Goal: Task Accomplishment & Management: Manage account settings

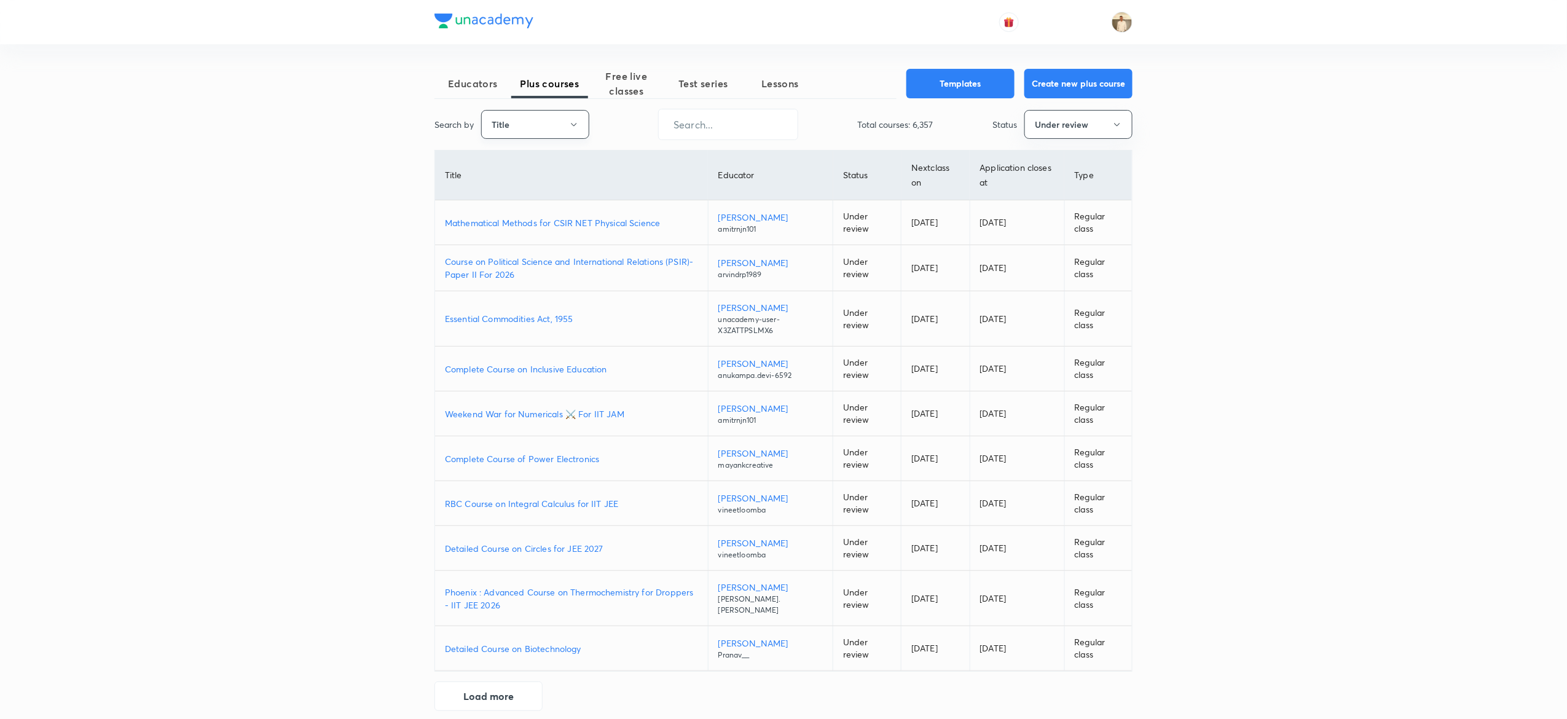
click at [557, 125] on button "Title" at bounding box center [535, 124] width 108 height 29
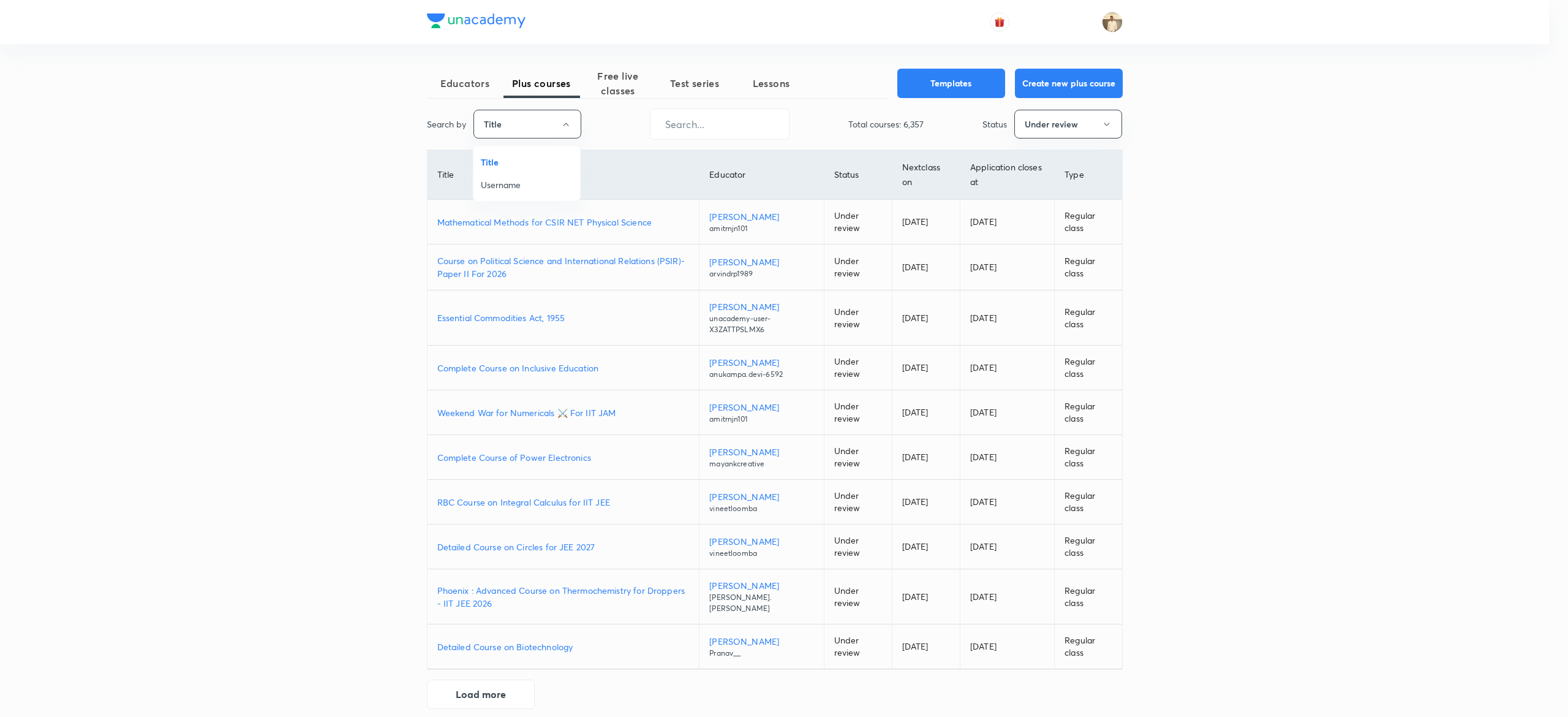
click at [522, 193] on li "Username" at bounding box center [526, 184] width 107 height 23
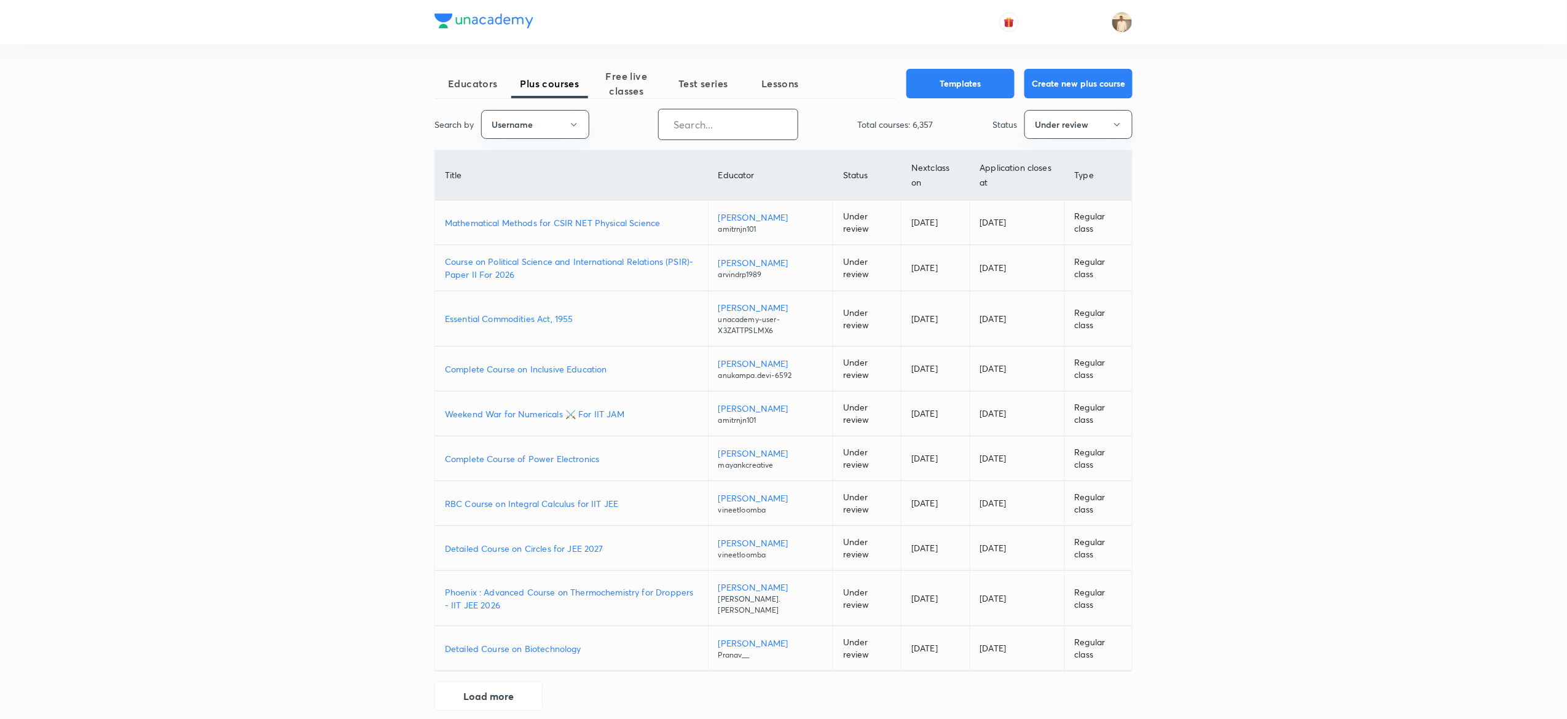
click at [721, 115] on input "text" at bounding box center [728, 124] width 139 height 31
paste input "abhi143sahu18-7024"
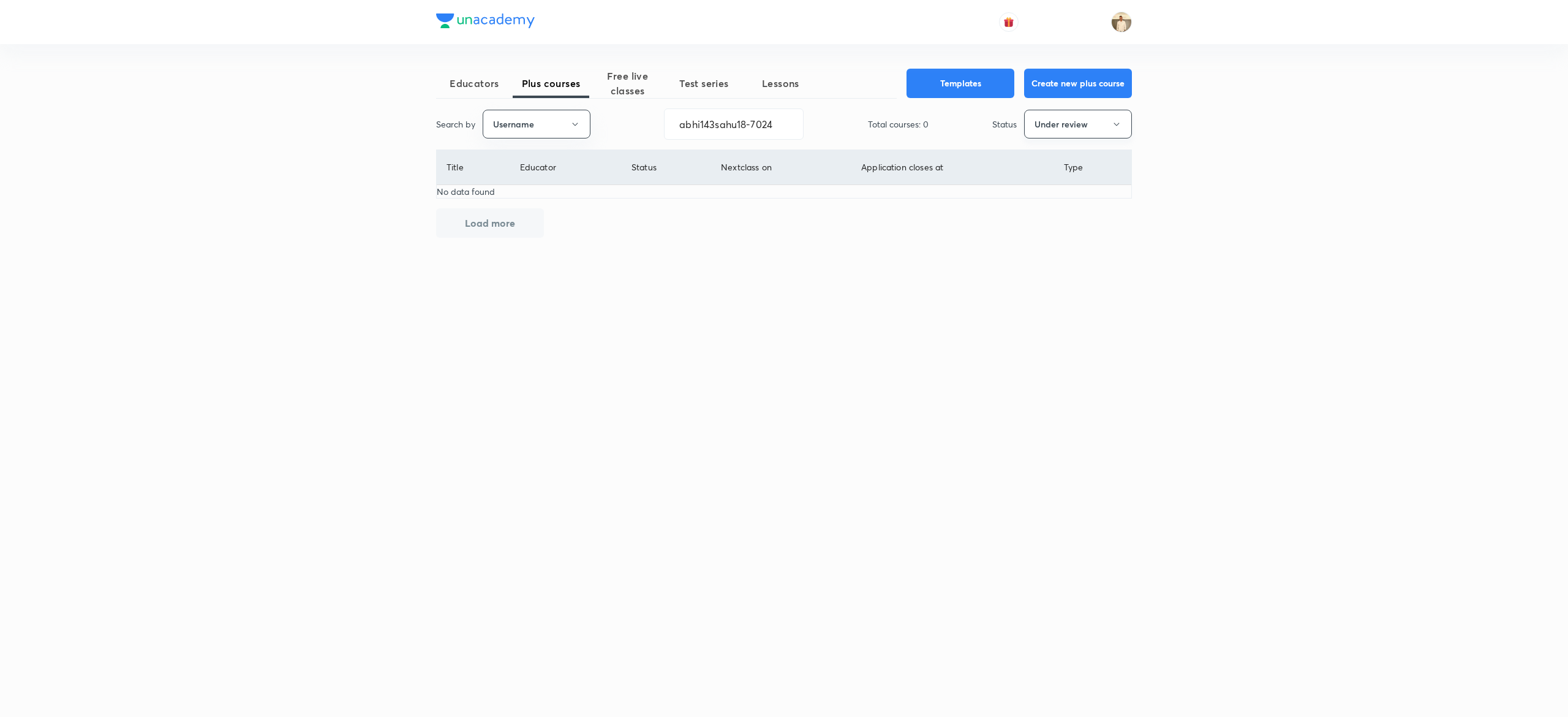
click at [1113, 124] on icon "button" at bounding box center [1116, 125] width 10 height 10
click at [1040, 230] on span "Live" at bounding box center [1078, 229] width 92 height 13
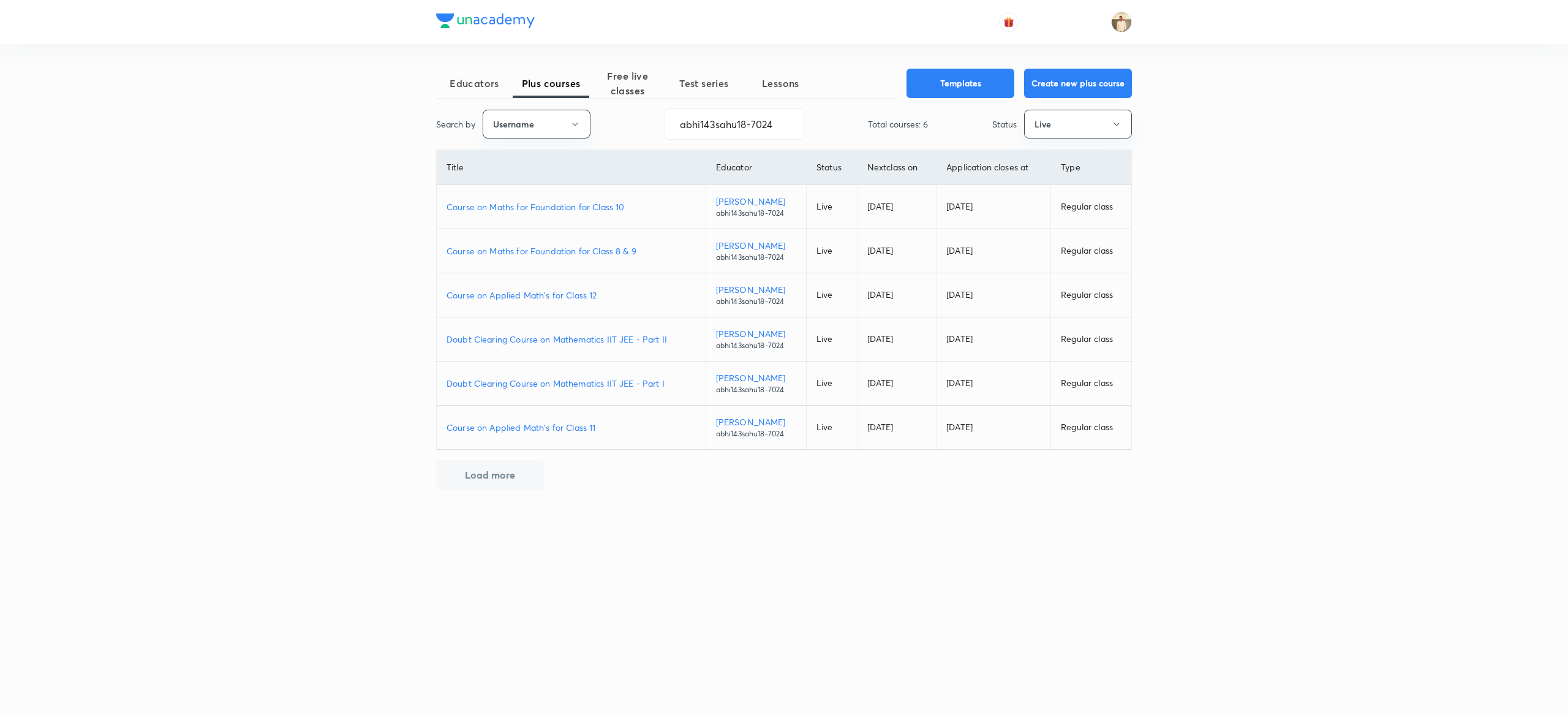
click at [570, 252] on p "Course on Maths for Foundation for Class 8 & 9" at bounding box center [571, 250] width 249 height 13
click at [756, 137] on input "abhi143sahu18-7024" at bounding box center [734, 124] width 139 height 31
paste input "Alok01"
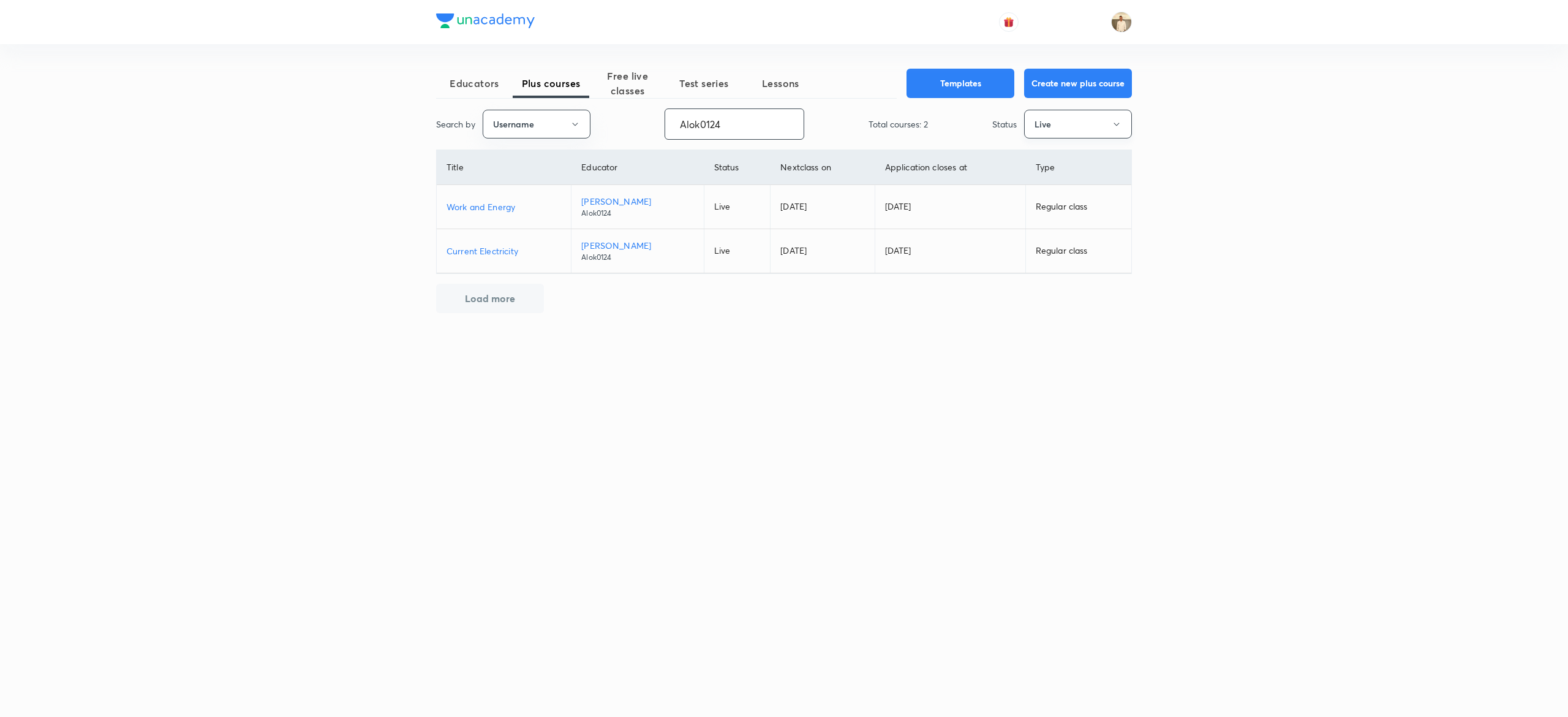
type input "Alok0124"
click at [1060, 119] on button "Live" at bounding box center [1078, 124] width 108 height 29
click at [1056, 207] on span "Under review" at bounding box center [1078, 207] width 92 height 13
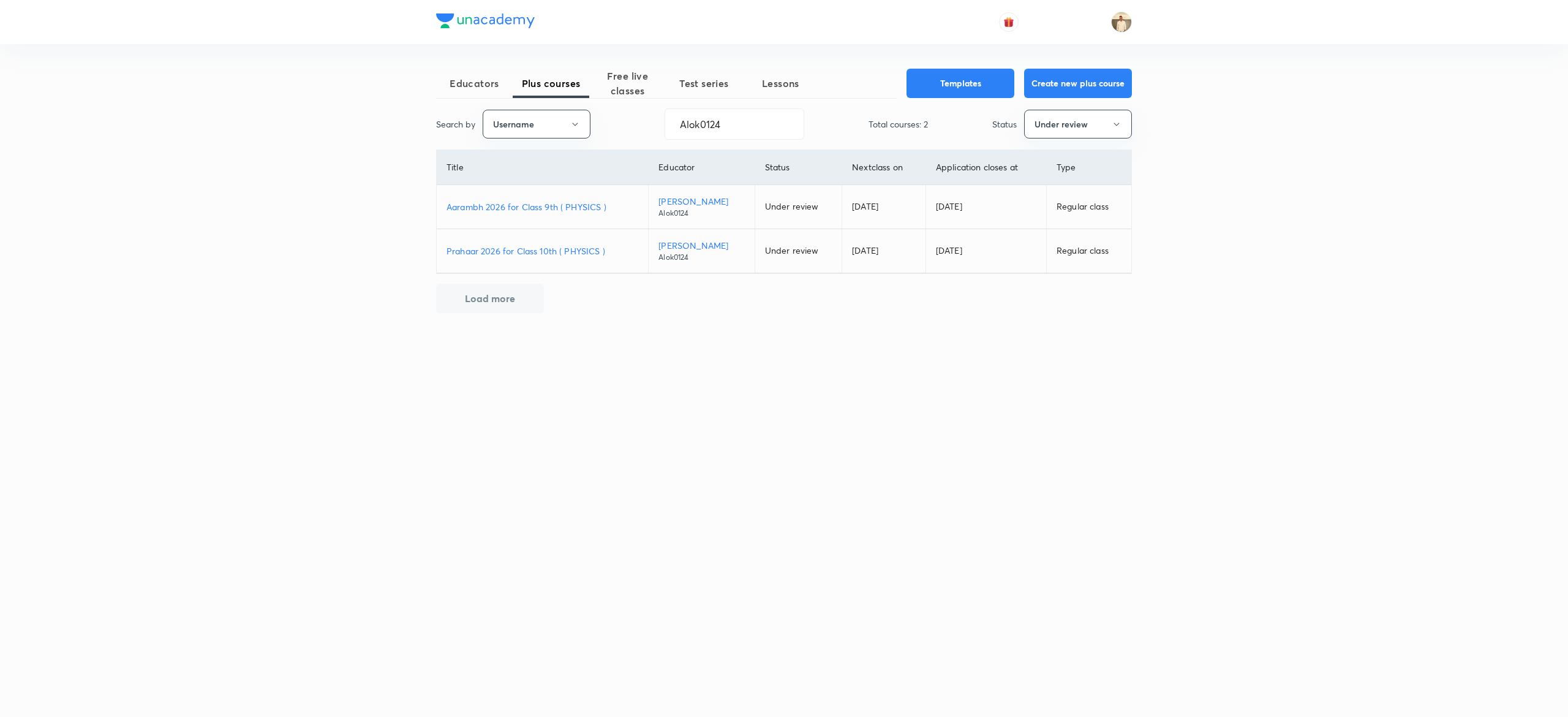
click at [554, 200] on p "Aarambh 2026 for Class 9th ( PHYSICS )" at bounding box center [542, 206] width 191 height 13
click at [554, 252] on p "Prahaar 2026 for Class 10th ( PHYSICS )" at bounding box center [542, 250] width 191 height 13
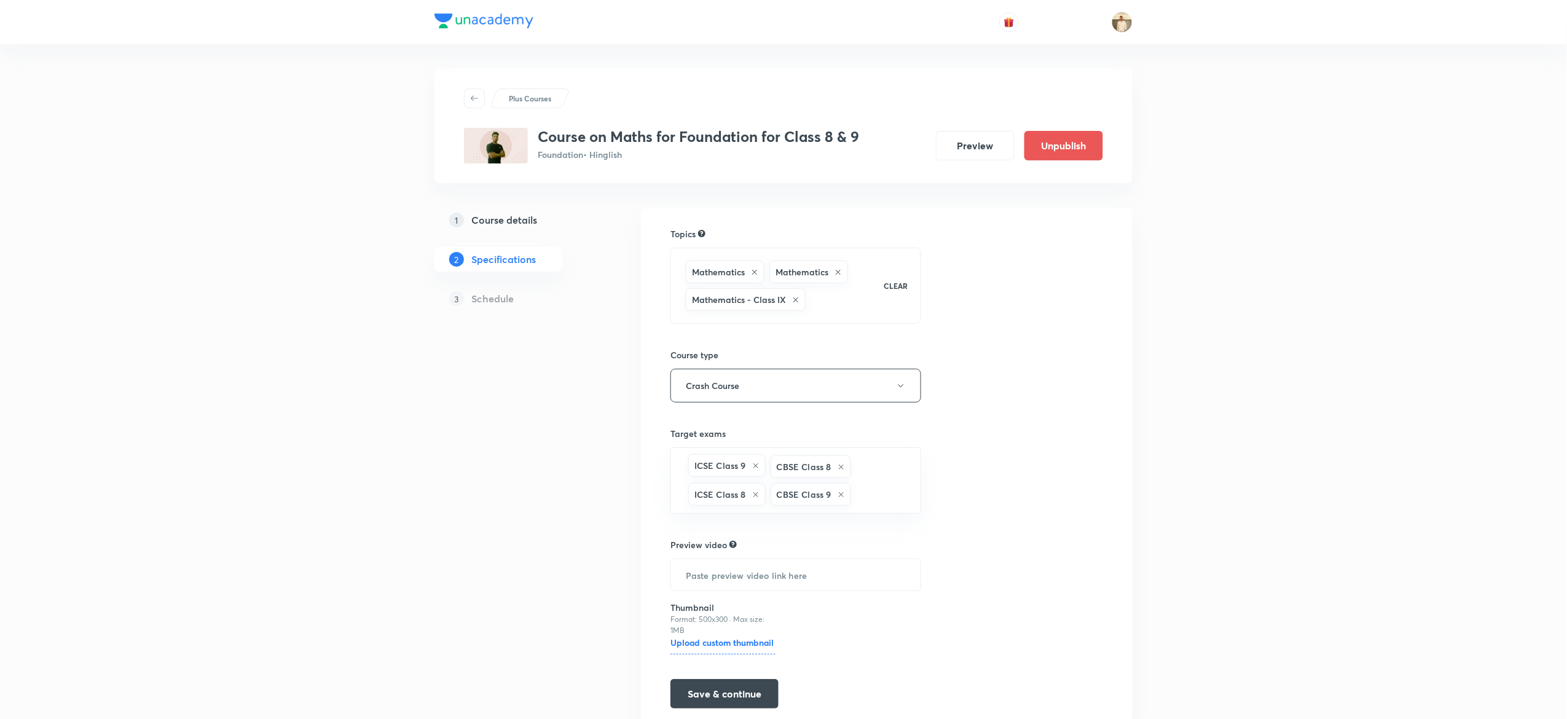
click at [984, 144] on button "Preview" at bounding box center [975, 145] width 79 height 29
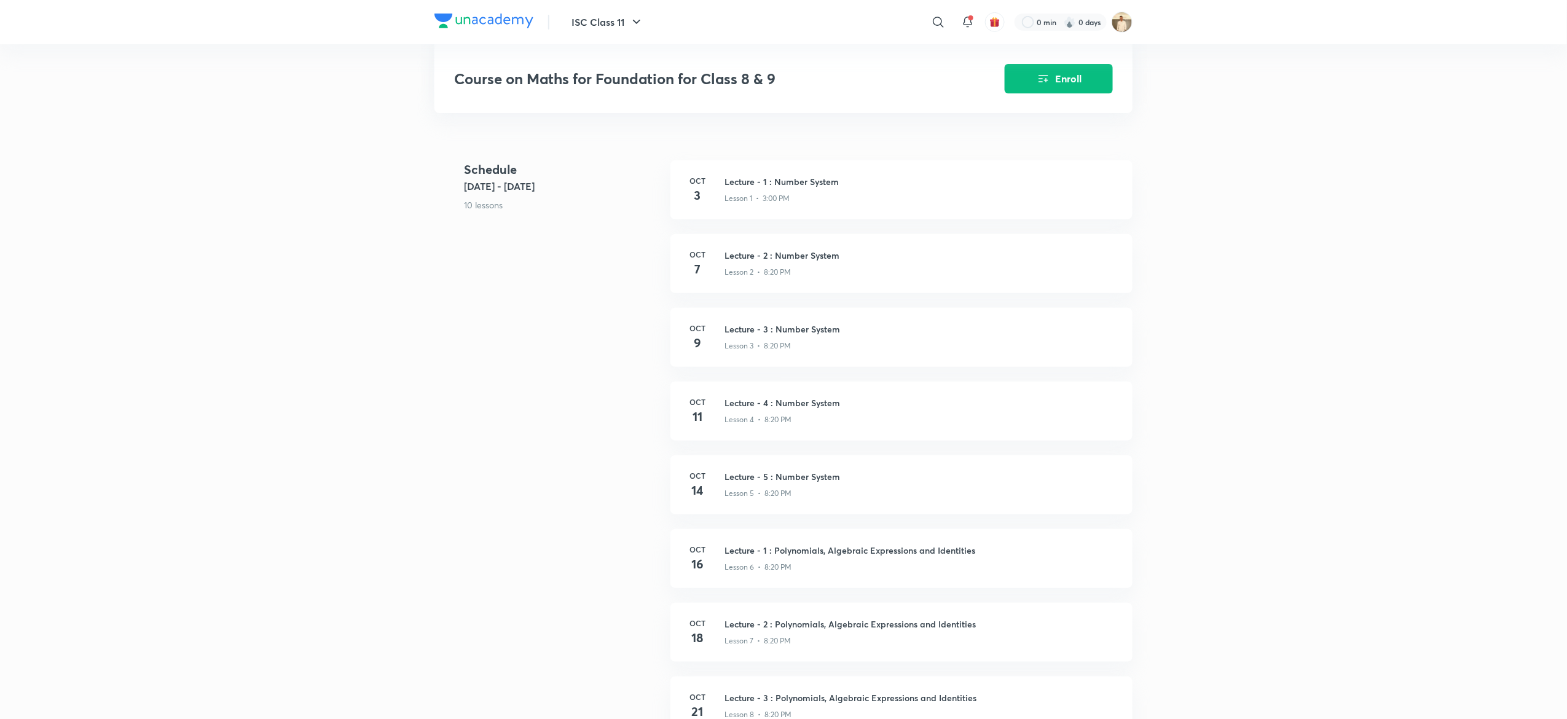
scroll to position [261, 0]
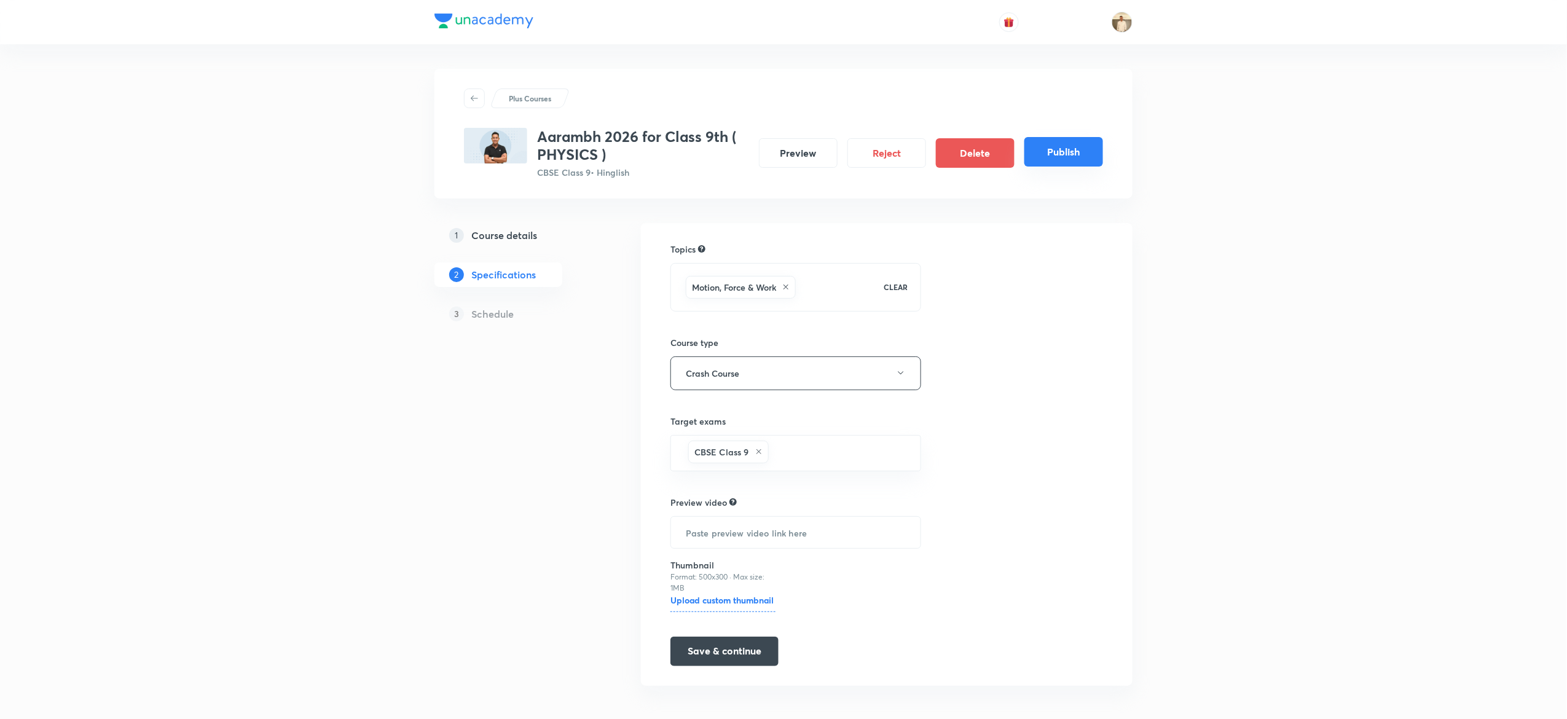
click at [1072, 152] on button "Publish" at bounding box center [1063, 151] width 79 height 29
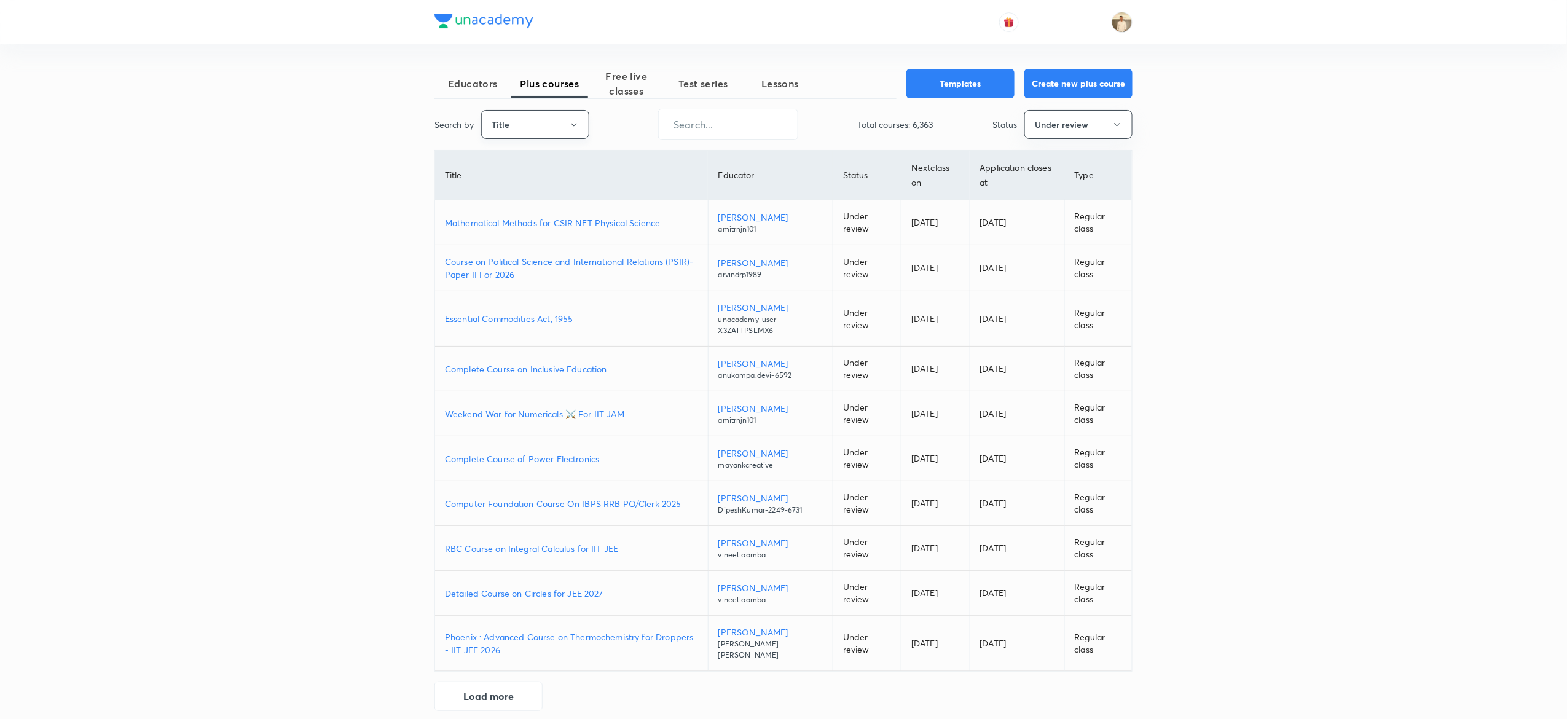
click at [490, 119] on button "Title" at bounding box center [535, 124] width 108 height 29
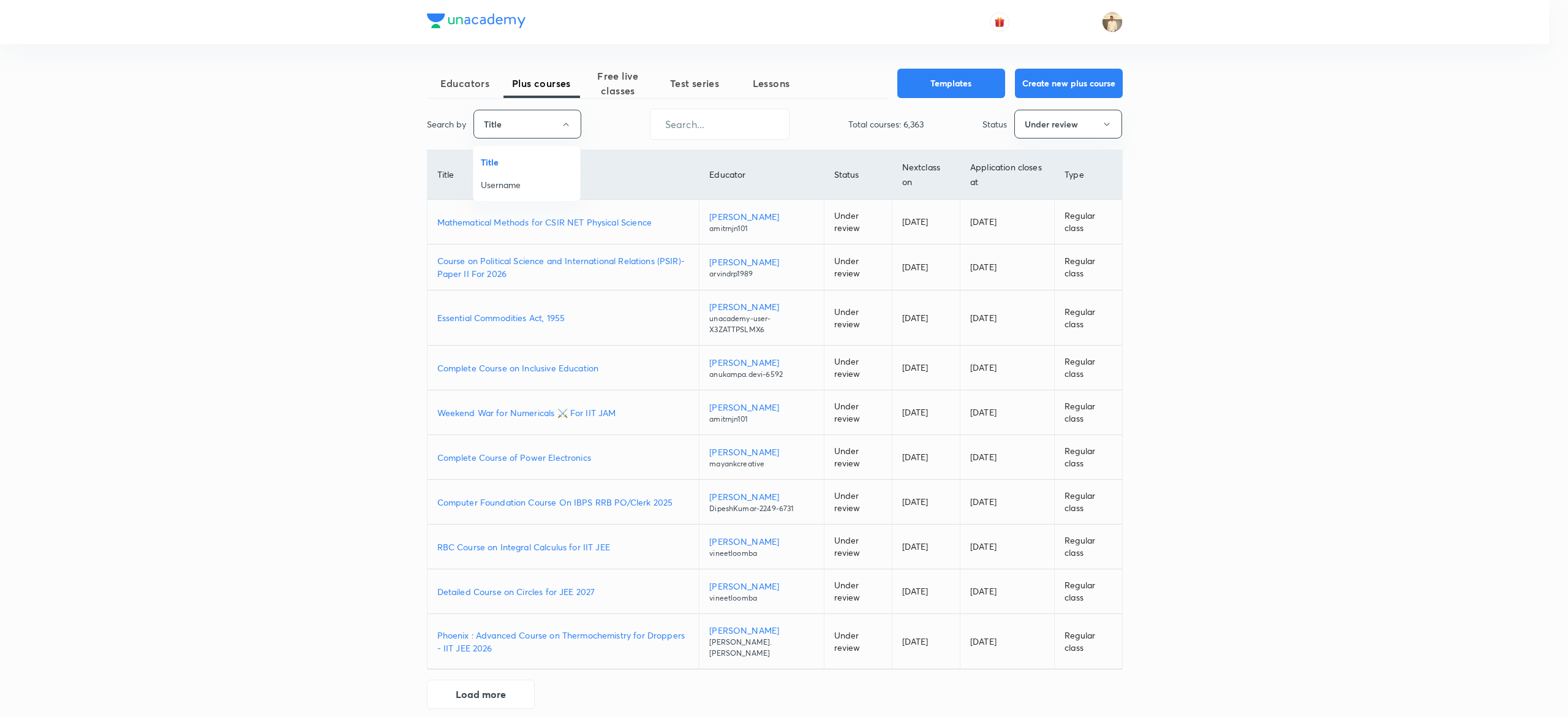
click at [536, 190] on span "Username" at bounding box center [526, 184] width 92 height 13
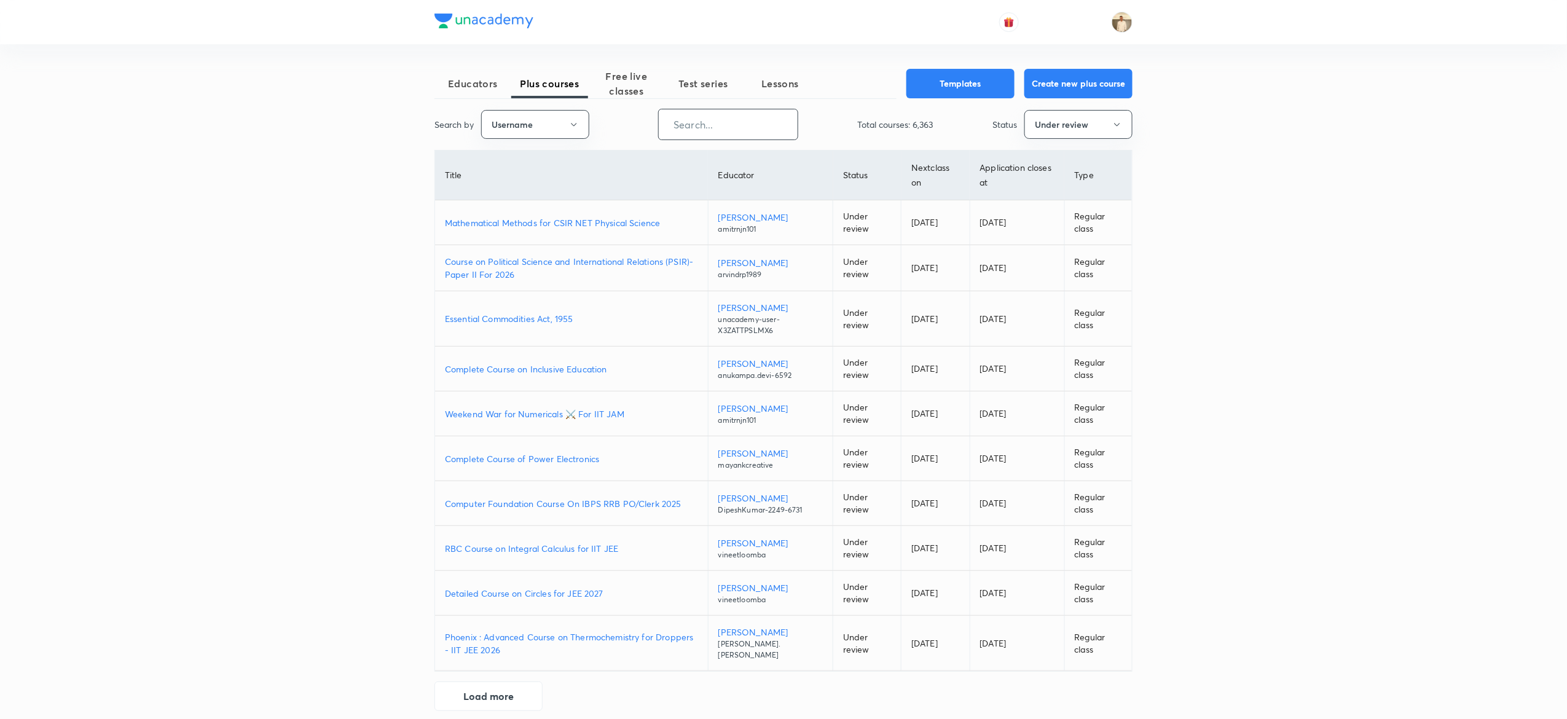
click at [730, 132] on input "text" at bounding box center [728, 124] width 139 height 31
paste input "unacademy-user-Q8ZFPRYR8KIZ"
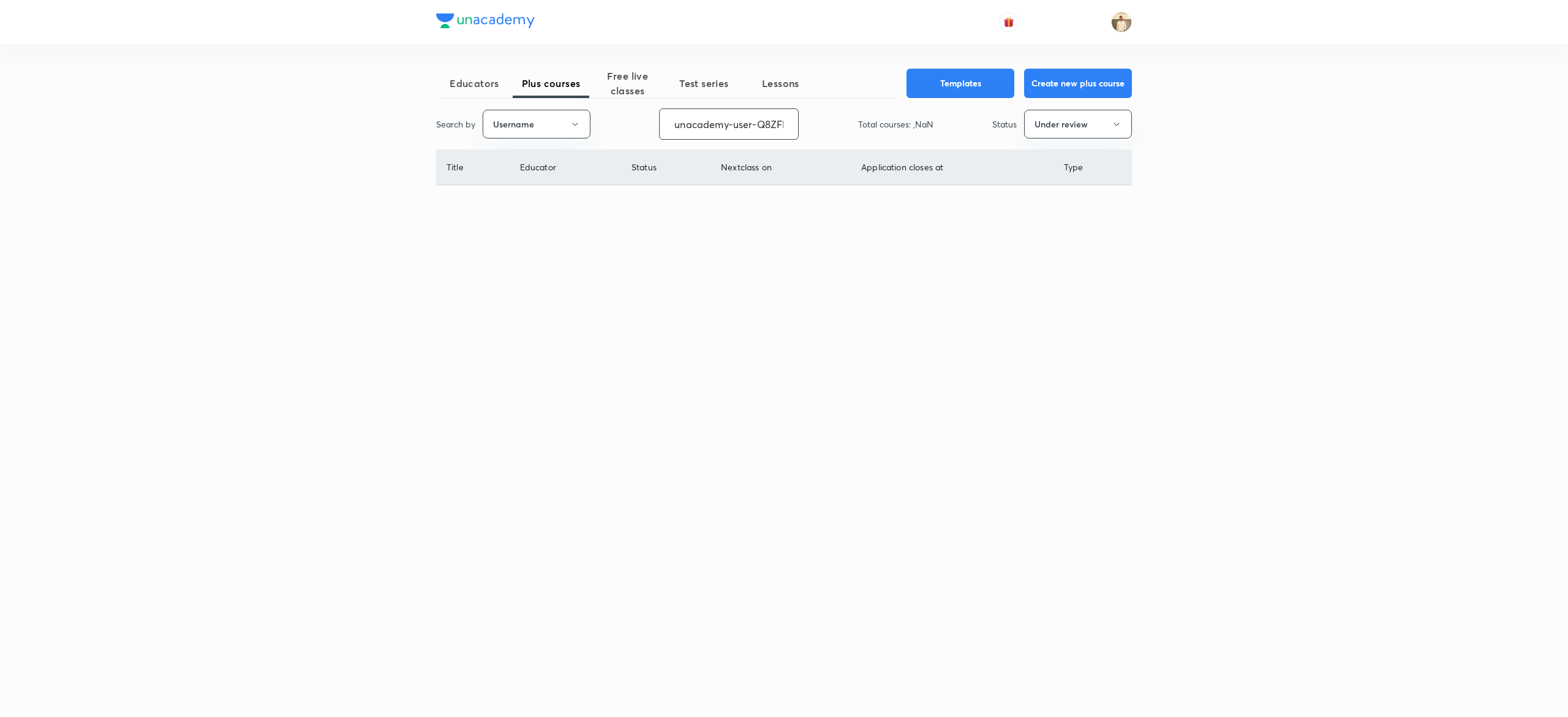
scroll to position [0, 47]
type input "unacademy-user-Q8ZFPRYR8KIZ"
click at [496, 202] on p "COURSE ON FRACTIONS" at bounding box center [510, 206] width 129 height 13
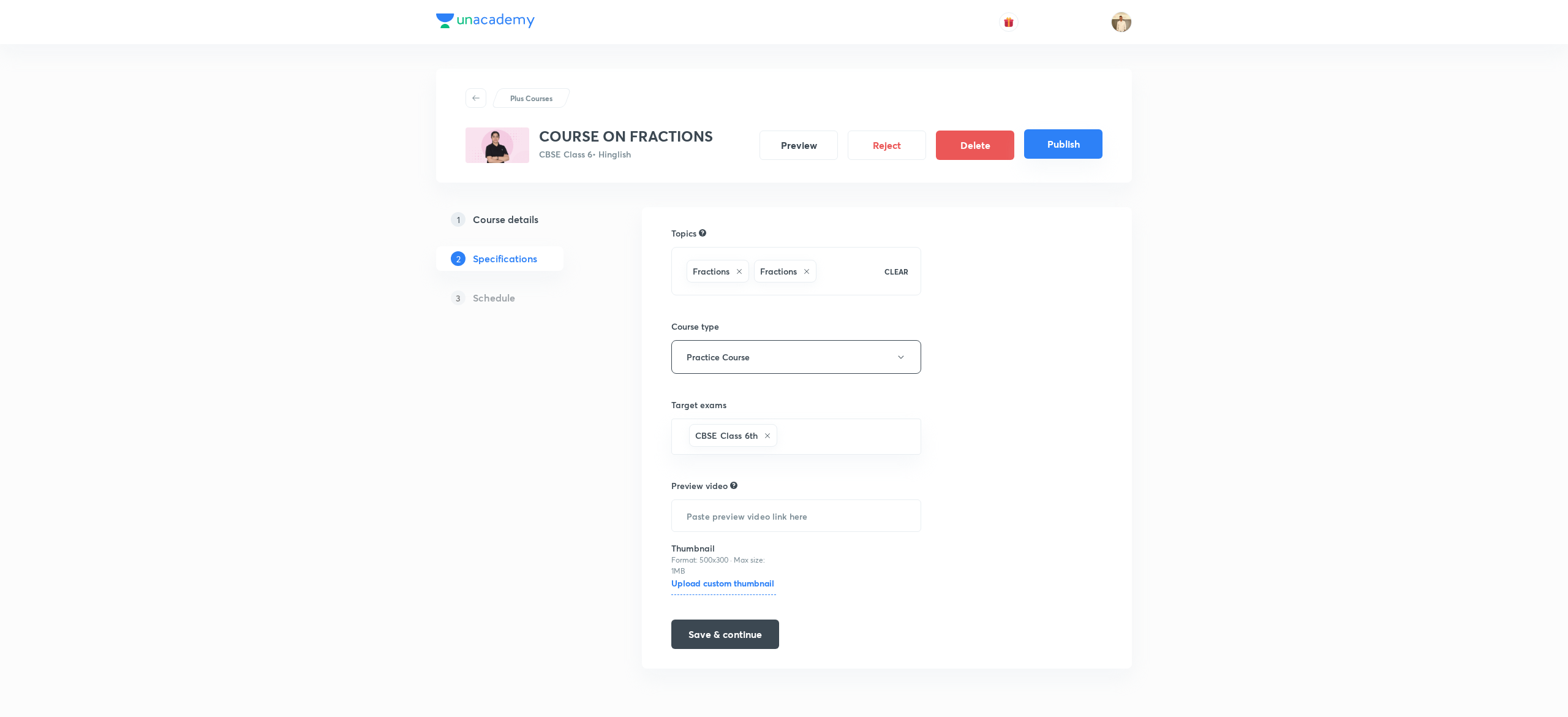
click at [1074, 143] on button "Publish" at bounding box center [1063, 144] width 79 height 29
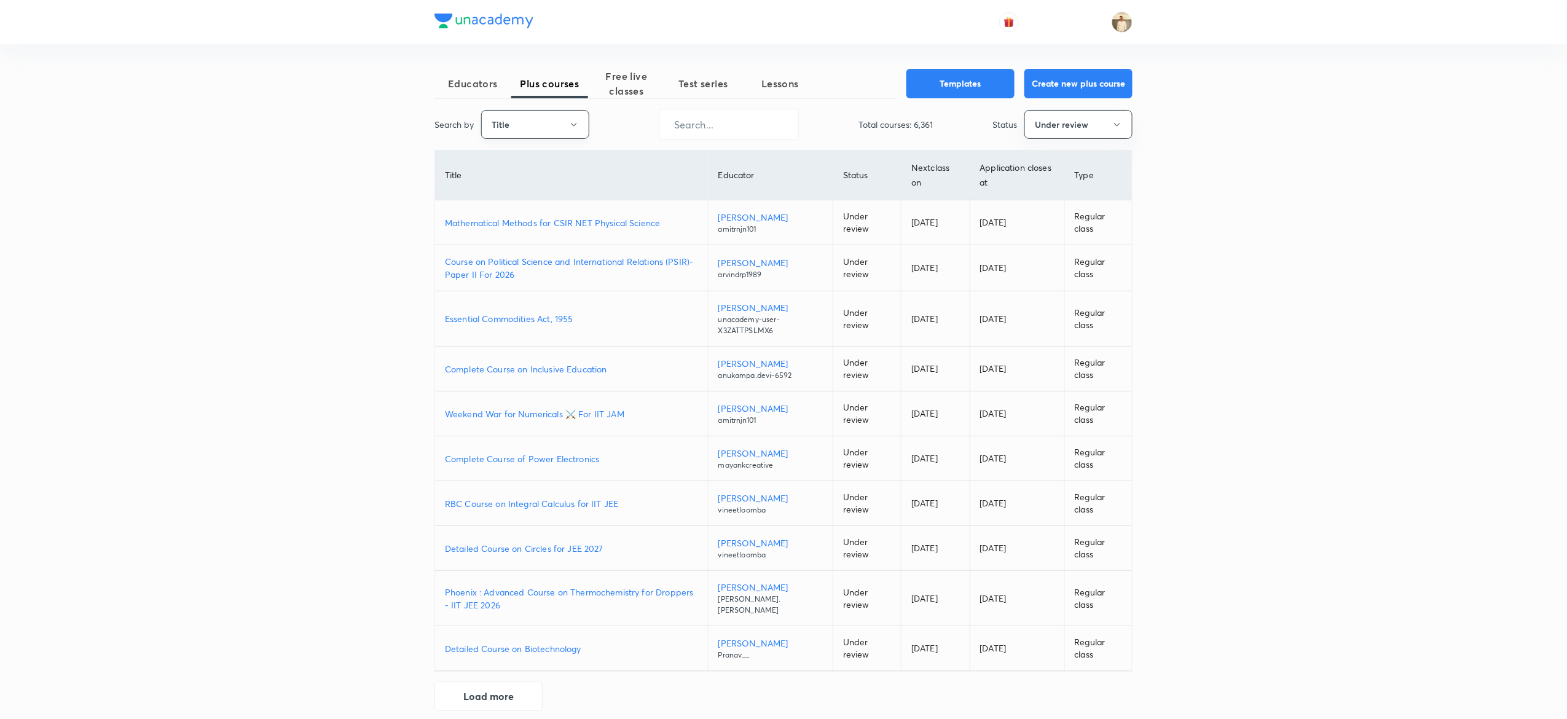
click at [554, 120] on button "Title" at bounding box center [535, 124] width 108 height 29
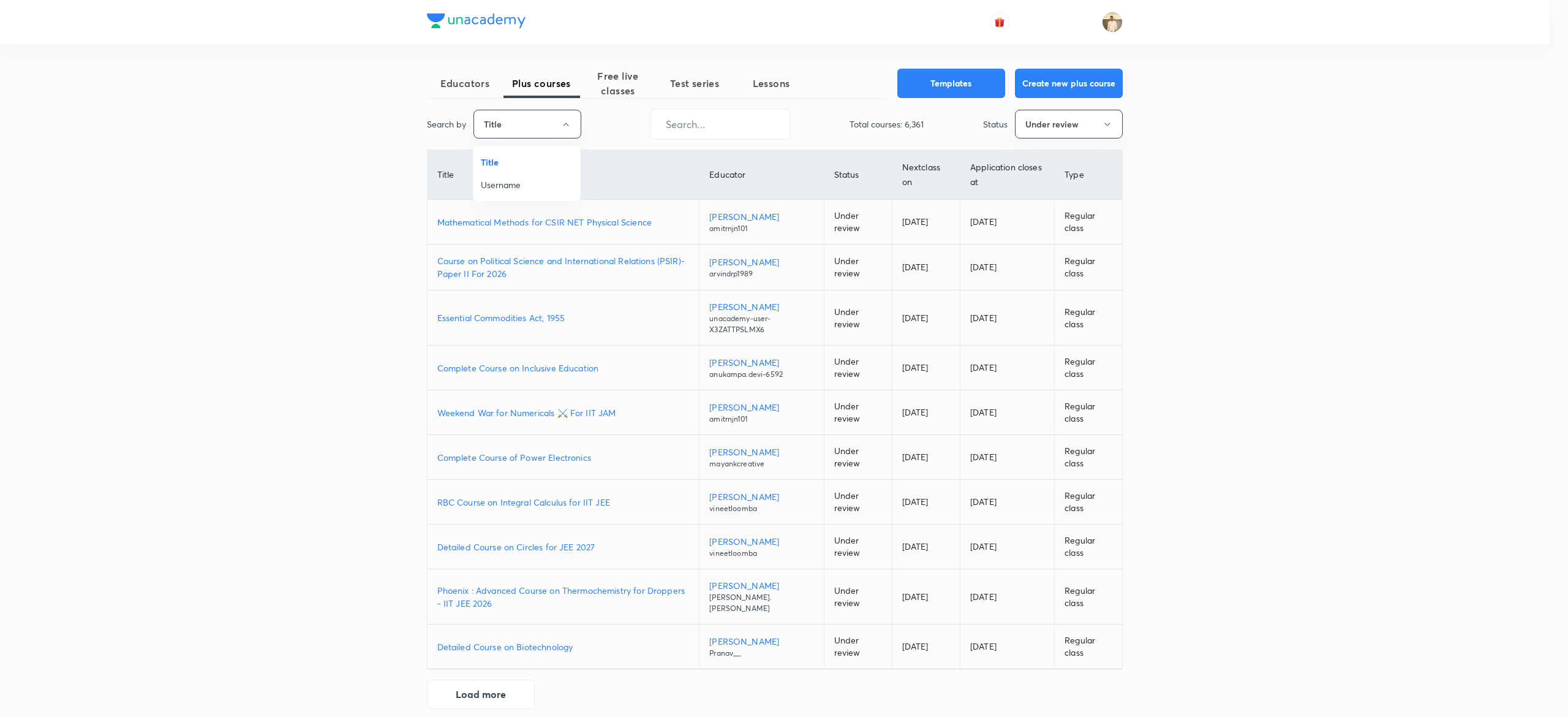
click at [495, 190] on span "Username" at bounding box center [526, 184] width 92 height 13
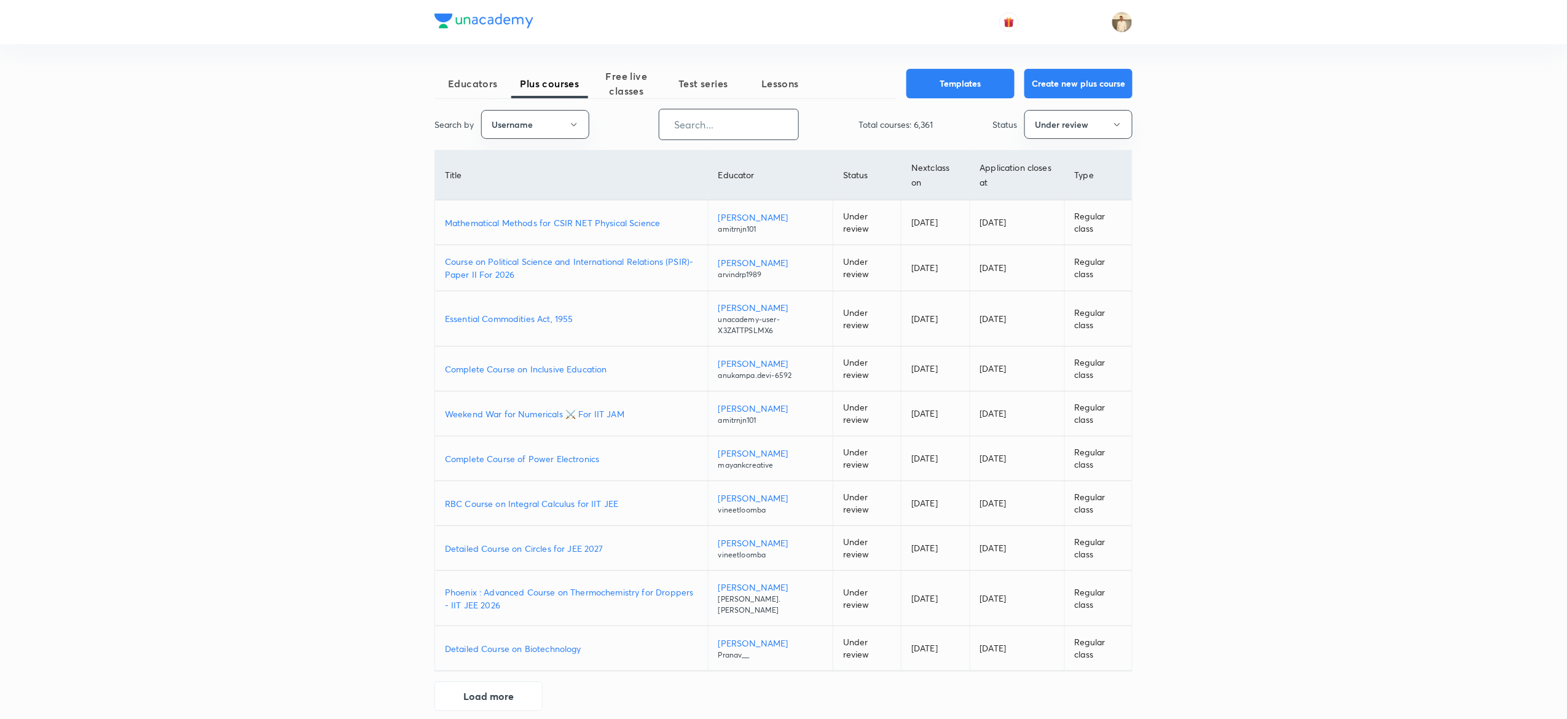
click at [753, 132] on input "text" at bounding box center [728, 124] width 139 height 31
paste input "nikitasahu597"
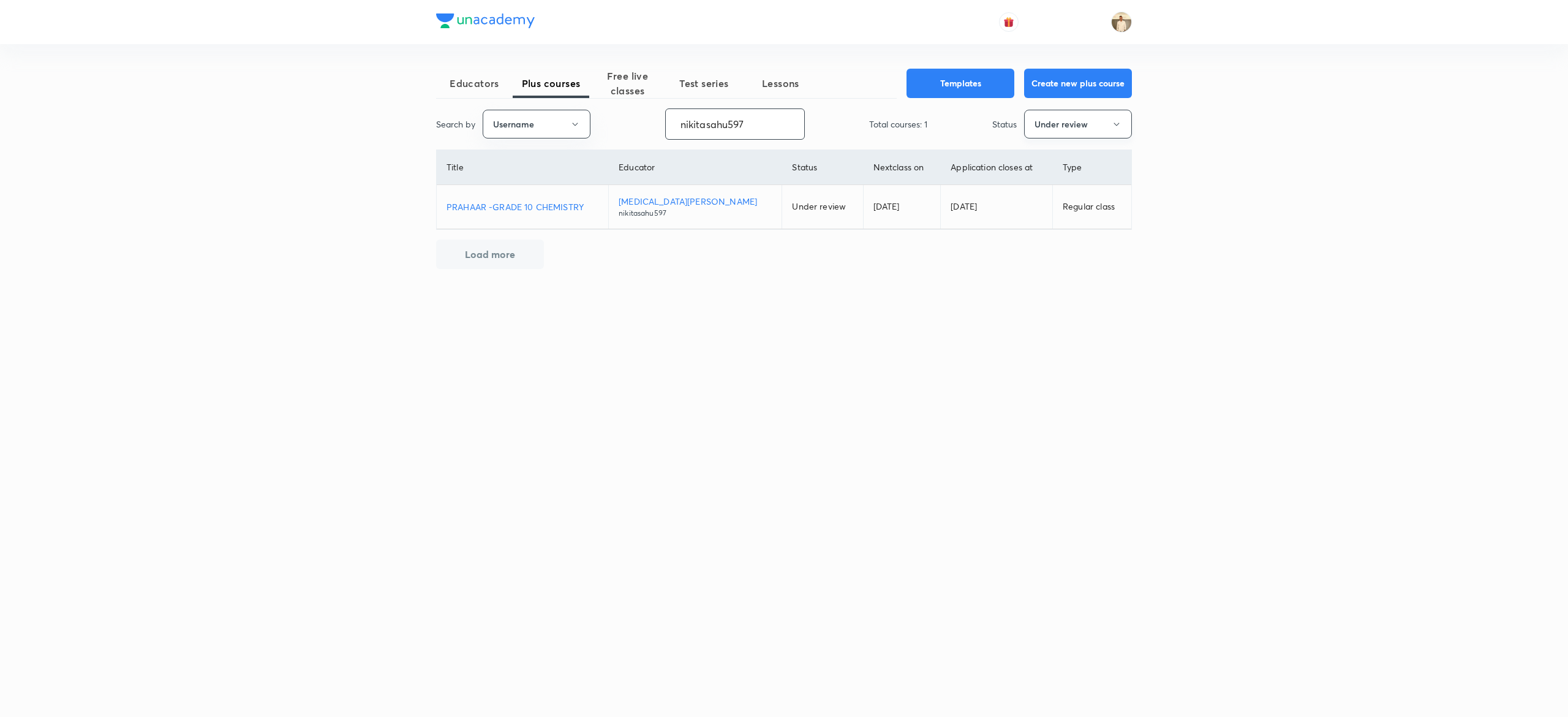
type input "nikitasahu597"
click at [1105, 132] on button "Under review" at bounding box center [1078, 124] width 108 height 29
click at [536, 202] on div at bounding box center [784, 358] width 1568 height 717
click at [536, 202] on p "PRAHAAR -GRADE 10 CHEMISTRY" at bounding box center [522, 206] width 152 height 13
